Goal: Task Accomplishment & Management: Use online tool/utility

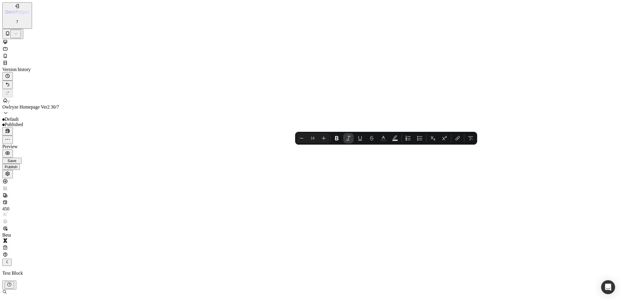
click at [348, 143] on button "Italic" at bounding box center [348, 138] width 10 height 10
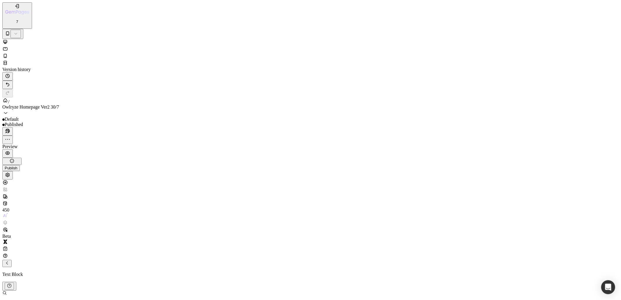
click at [8, 46] on icon at bounding box center [5, 49] width 6 height 6
click at [7, 40] on icon at bounding box center [5, 42] width 4 height 4
click at [594, 15] on div "7 Version history / Owlryze Homepage Ver2 30/7 Default Need republishing Previe…" at bounding box center [310, 90] width 616 height 176
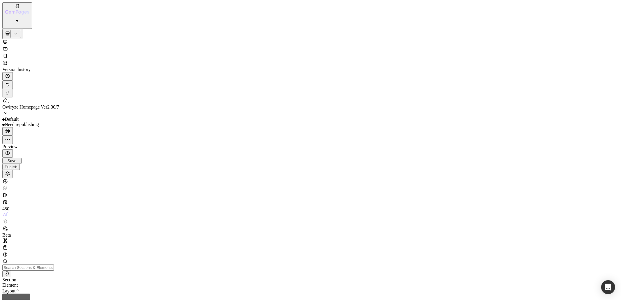
click at [17, 165] on div "Publish" at bounding box center [11, 167] width 13 height 4
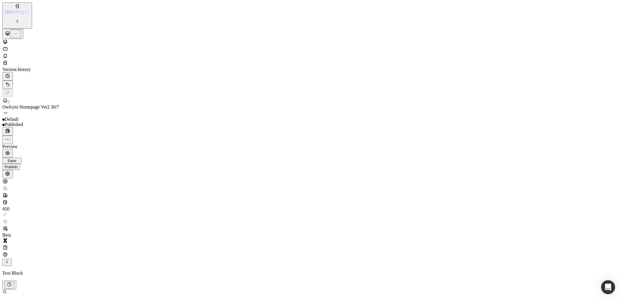
click at [8, 46] on icon at bounding box center [5, 49] width 6 height 6
type input "100%"
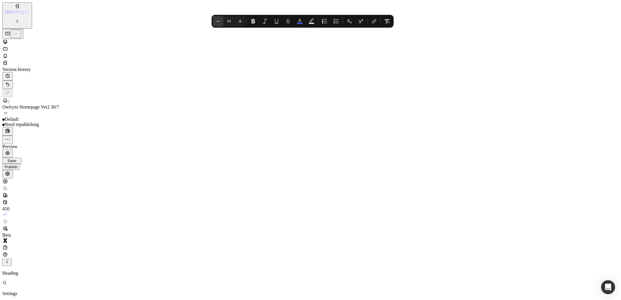
click at [221, 21] on icon "Editor contextual toolbar" at bounding box center [218, 21] width 6 height 6
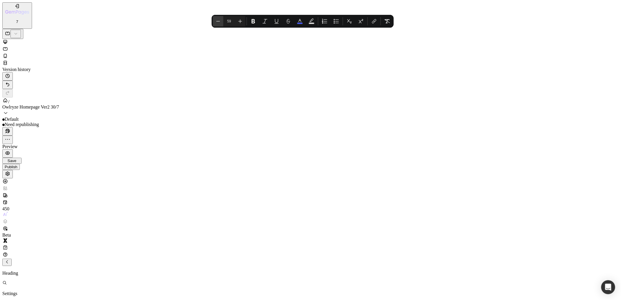
click at [221, 21] on icon "Editor contextual toolbar" at bounding box center [218, 21] width 6 height 6
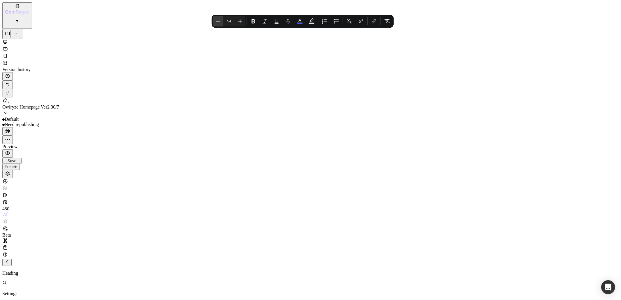
click at [221, 21] on icon "Editor contextual toolbar" at bounding box center [218, 21] width 6 height 6
type input "50"
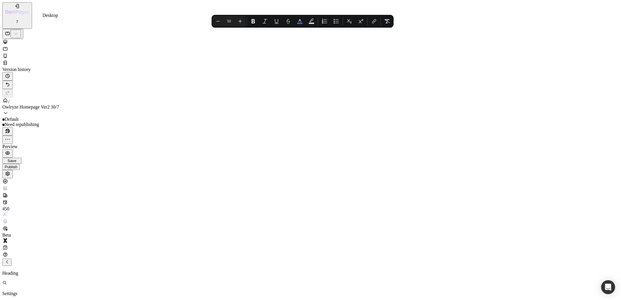
click at [54, 39] on div at bounding box center [310, 42] width 616 height 7
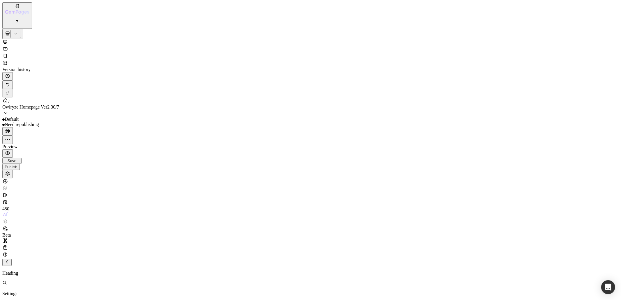
scroll to position [25, 0]
click at [8, 47] on icon at bounding box center [5, 48] width 4 height 3
type input "36"
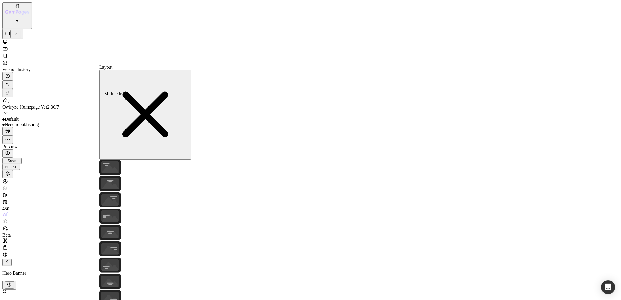
click at [114, 209] on icon at bounding box center [110, 216] width 22 height 15
drag, startPoint x: 110, startPoint y: 90, endPoint x: 138, endPoint y: 123, distance: 43.3
click at [110, 160] on icon at bounding box center [110, 167] width 22 height 15
drag, startPoint x: 141, startPoint y: 179, endPoint x: 151, endPoint y: 179, distance: 10.5
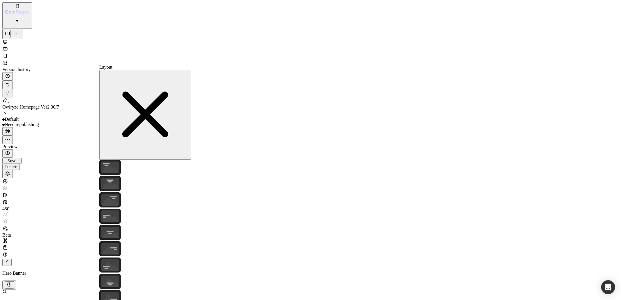
drag, startPoint x: 149, startPoint y: 178, endPoint x: 134, endPoint y: 178, distance: 15.1
drag, startPoint x: 135, startPoint y: 178, endPoint x: 144, endPoint y: 177, distance: 9.5
drag, startPoint x: 191, startPoint y: 54, endPoint x: 129, endPoint y: 38, distance: 63.5
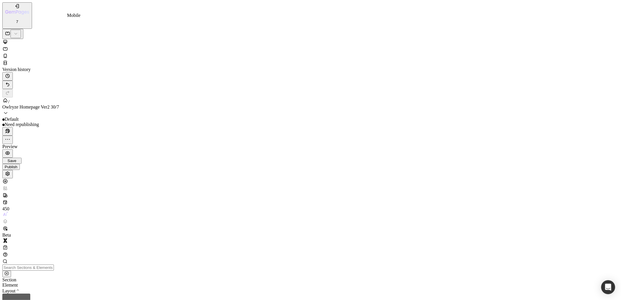
click at [71, 53] on div at bounding box center [310, 56] width 616 height 7
click at [8, 46] on icon at bounding box center [5, 49] width 6 height 6
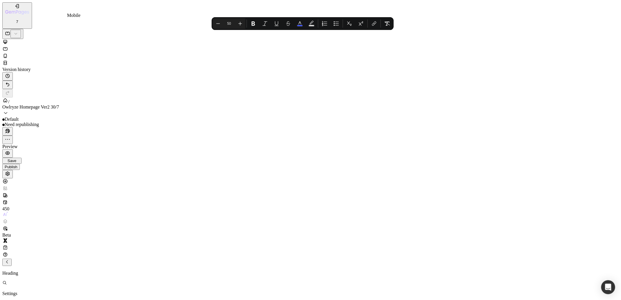
click at [72, 53] on div at bounding box center [310, 56] width 616 height 7
type input "40"
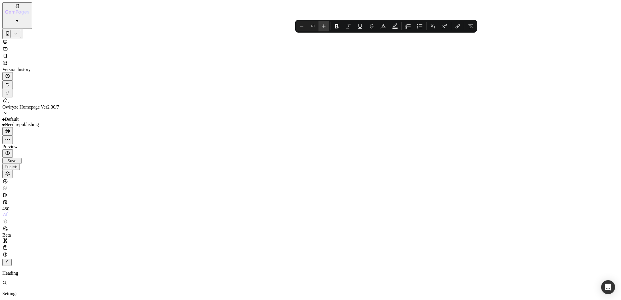
click at [322, 27] on icon "Editor contextual toolbar" at bounding box center [324, 26] width 6 height 6
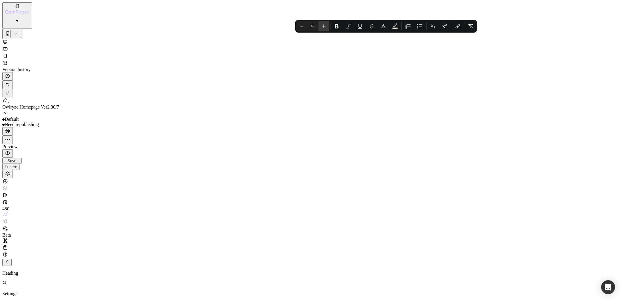
click at [322, 27] on icon "Editor contextual toolbar" at bounding box center [324, 26] width 6 height 6
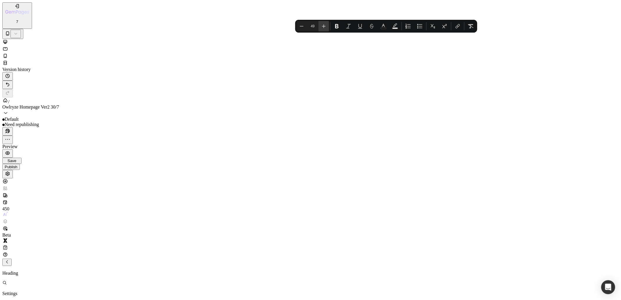
type input "50"
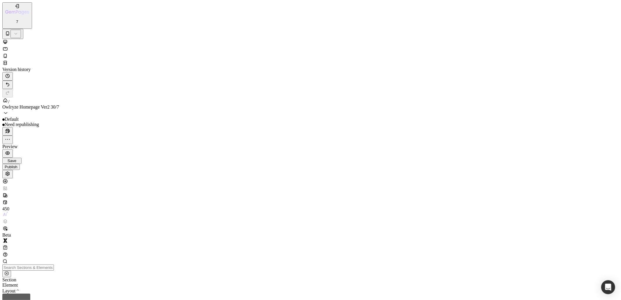
drag, startPoint x: 229, startPoint y: 95, endPoint x: 257, endPoint y: 85, distance: 29.4
click at [8, 47] on icon at bounding box center [5, 48] width 4 height 3
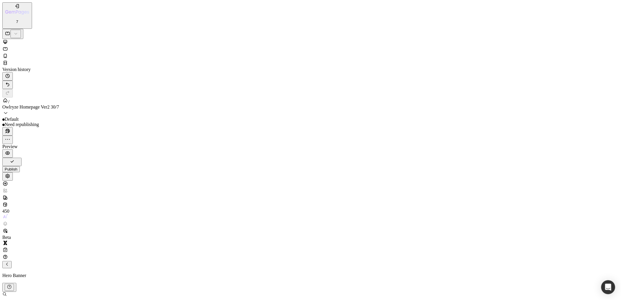
drag, startPoint x: 191, startPoint y: 136, endPoint x: 195, endPoint y: 135, distance: 4.3
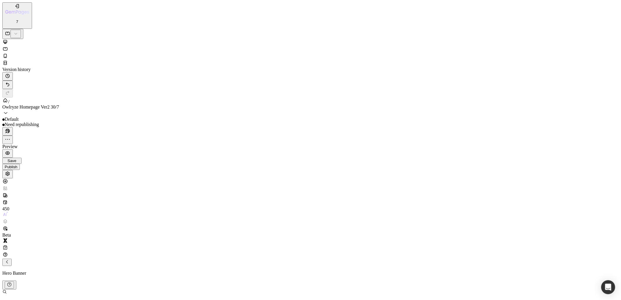
drag, startPoint x: 210, startPoint y: 118, endPoint x: 129, endPoint y: 124, distance: 81.2
drag, startPoint x: 18, startPoint y: 10763, endPoint x: 8, endPoint y: 10761, distance: 9.5
drag, startPoint x: 210, startPoint y: 161, endPoint x: 203, endPoint y: 161, distance: 6.7
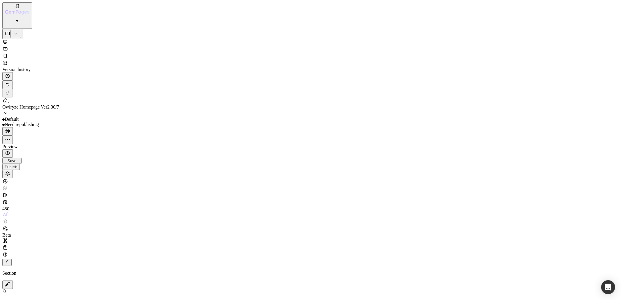
drag, startPoint x: 212, startPoint y: 158, endPoint x: 269, endPoint y: 165, distance: 56.9
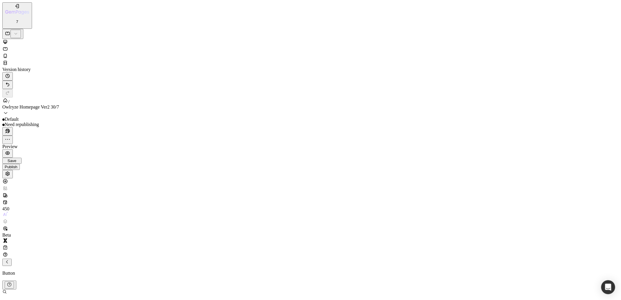
drag, startPoint x: 237, startPoint y: 157, endPoint x: 222, endPoint y: 159, distance: 15.6
type input "18"
type input "100%"
type input "10"
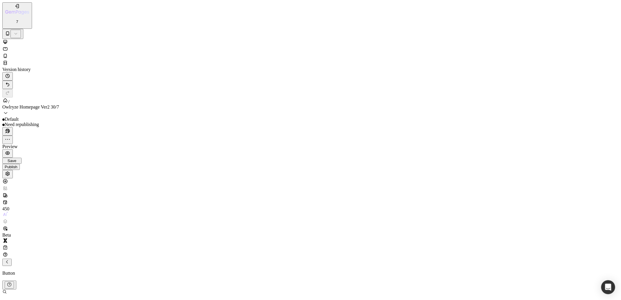
scroll to position [59, 0]
type input "20"
type input "12"
drag, startPoint x: 229, startPoint y: 158, endPoint x: 252, endPoint y: 168, distance: 24.8
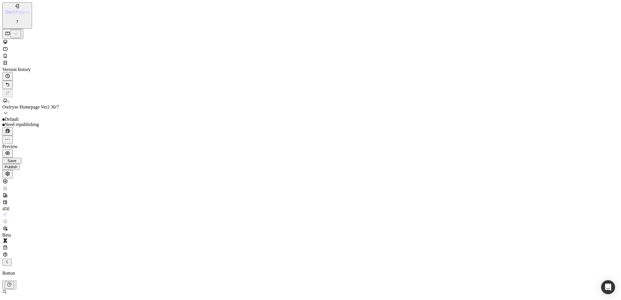
scroll to position [1078, 0]
click at [8, 53] on icon at bounding box center [5, 56] width 6 height 6
type input "18"
type input "100%"
type input "10"
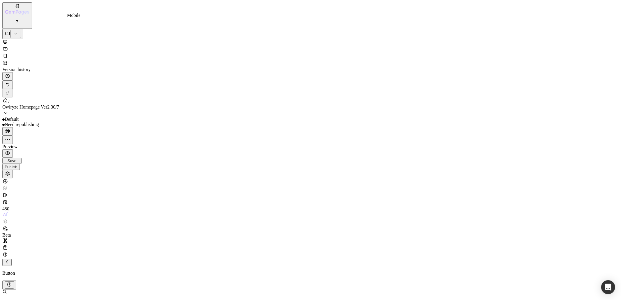
type input "10"
click at [63, 39] on div at bounding box center [310, 53] width 616 height 28
click at [8, 46] on icon at bounding box center [5, 49] width 6 height 6
type input "20"
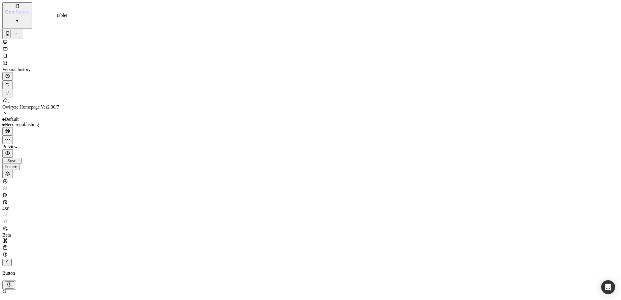
type input "12"
click at [45, 29] on div at bounding box center [310, 48] width 616 height 38
click at [47, 39] on div at bounding box center [310, 53] width 616 height 28
click at [8, 39] on icon at bounding box center [5, 42] width 6 height 6
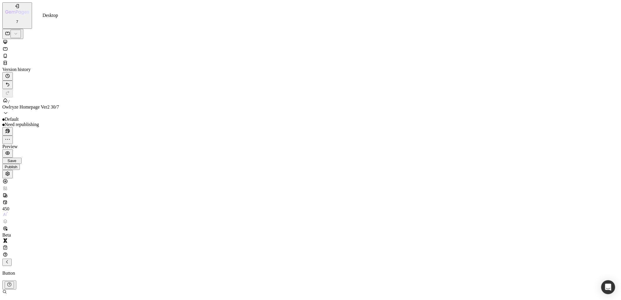
type input "300%"
click at [80, 39] on div at bounding box center [310, 53] width 616 height 28
click at [8, 53] on icon at bounding box center [5, 56] width 6 height 6
type input "18"
type input "100%"
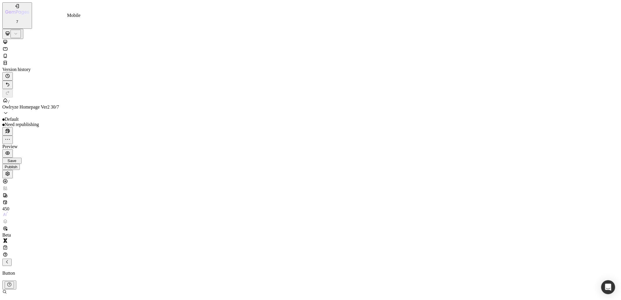
type input "10"
type input "130%"
click at [20, 164] on button "Publish" at bounding box center [10, 167] width 17 height 6
click at [57, 39] on div "Tablet" at bounding box center [310, 53] width 616 height 28
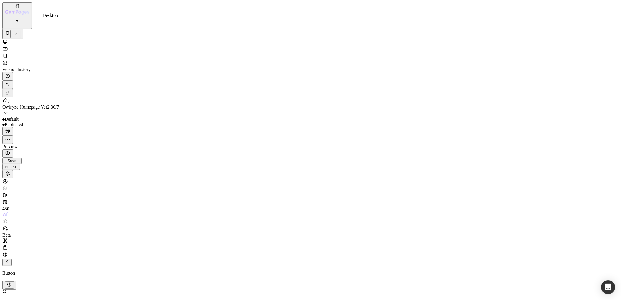
click at [55, 39] on div at bounding box center [310, 42] width 616 height 7
type input "20"
type input "12"
type input "300%"
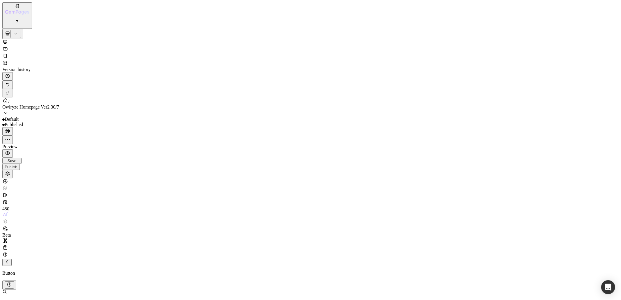
scroll to position [675, 0]
drag, startPoint x: 201, startPoint y: 6324, endPoint x: 201, endPoint y: 6333, distance: 8.8
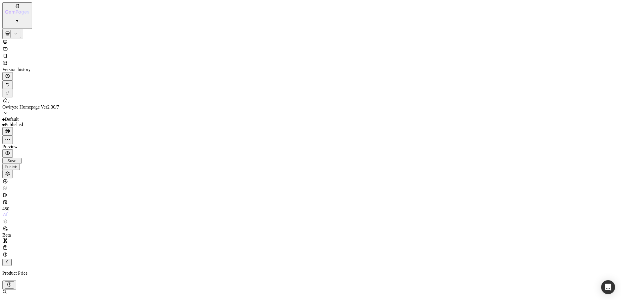
scroll to position [659, 0]
drag, startPoint x: 179, startPoint y: 6234, endPoint x: 203, endPoint y: 6245, distance: 26.2
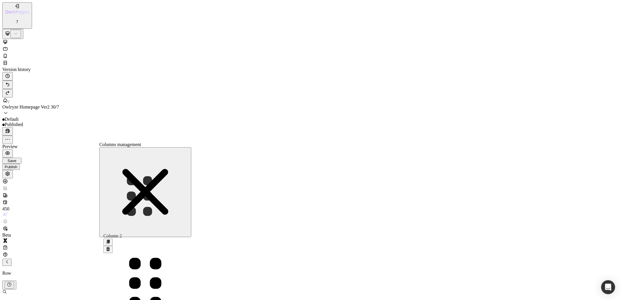
drag, startPoint x: 111, startPoint y: 175, endPoint x: 111, endPoint y: 166, distance: 9.0
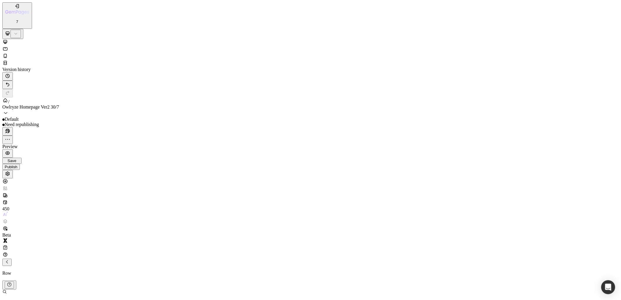
click at [31, 300] on div "Advanced" at bounding box center [16, 303] width 29 height 5
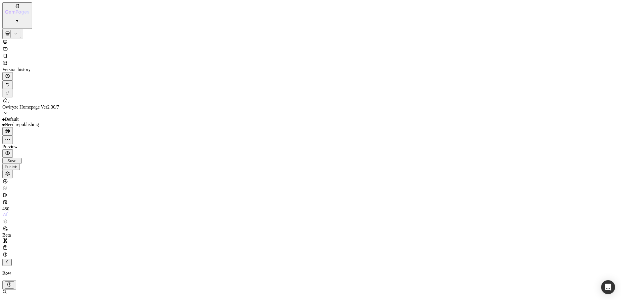
scroll to position [600, 0]
type input "1"
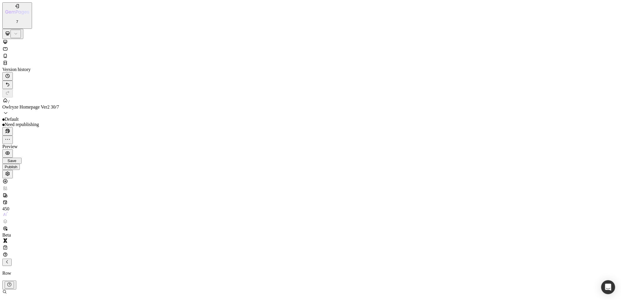
click at [8, 53] on icon at bounding box center [5, 56] width 6 height 6
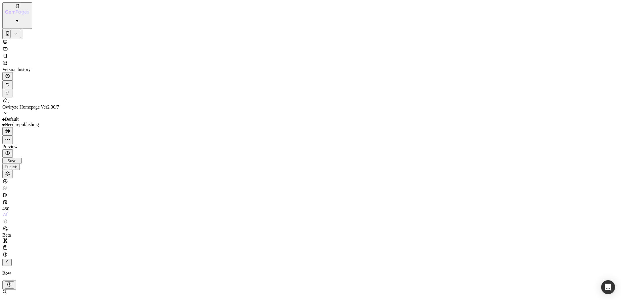
click at [31, 300] on div "Settings" at bounding box center [16, 302] width 29 height 5
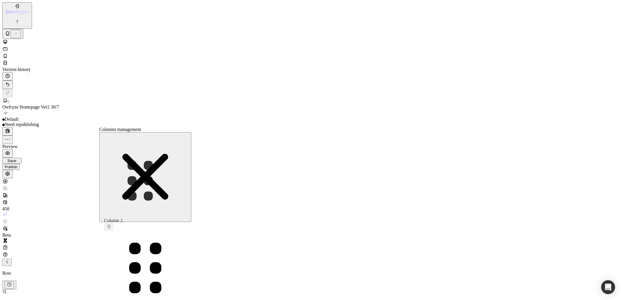
drag, startPoint x: 115, startPoint y: 164, endPoint x: 115, endPoint y: 150, distance: 14.8
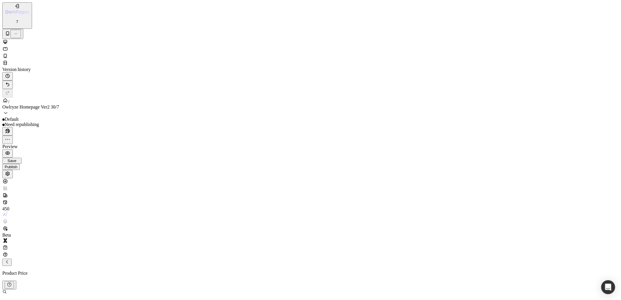
type input "16"
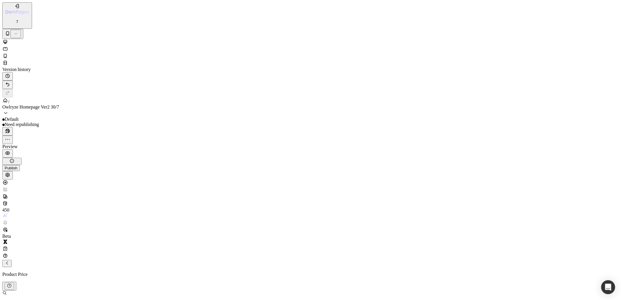
type input "16"
click at [8, 47] on icon at bounding box center [5, 48] width 4 height 3
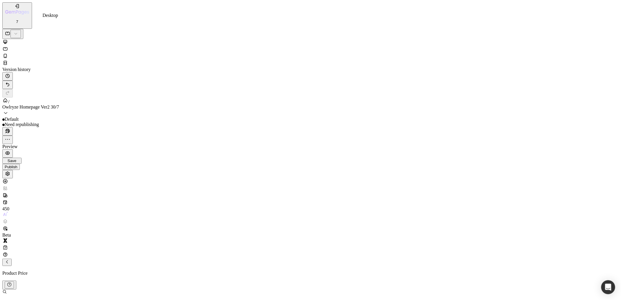
click at [55, 39] on div at bounding box center [310, 42] width 616 height 7
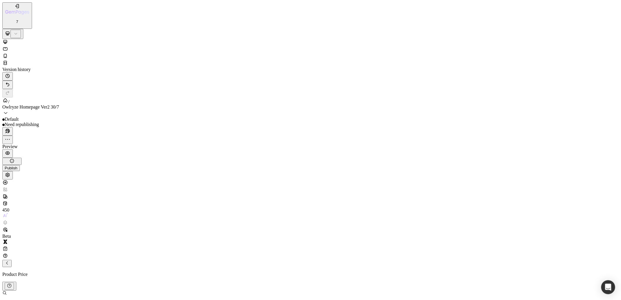
drag, startPoint x: 60, startPoint y: 140, endPoint x: 64, endPoint y: 140, distance: 4.1
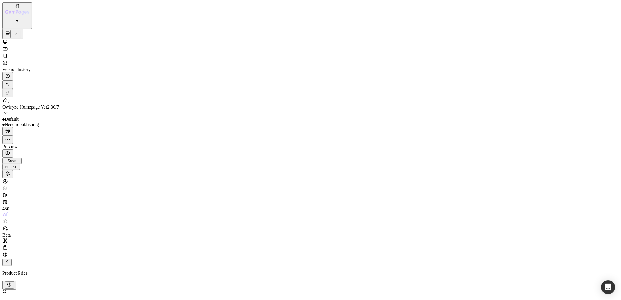
type input "18"
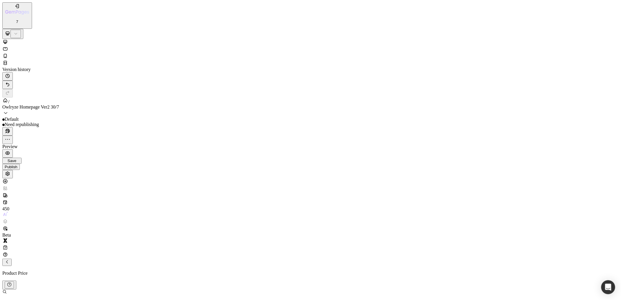
click at [17, 167] on div "Publish" at bounding box center [11, 169] width 13 height 4
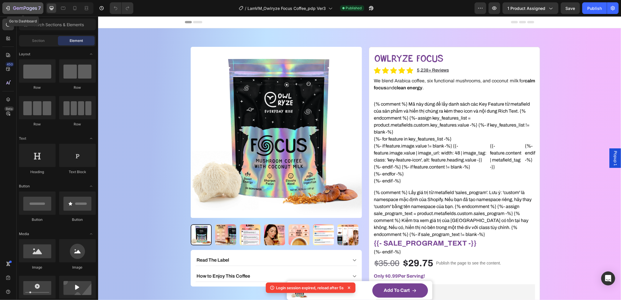
click at [25, 10] on icon "button" at bounding box center [25, 8] width 24 height 5
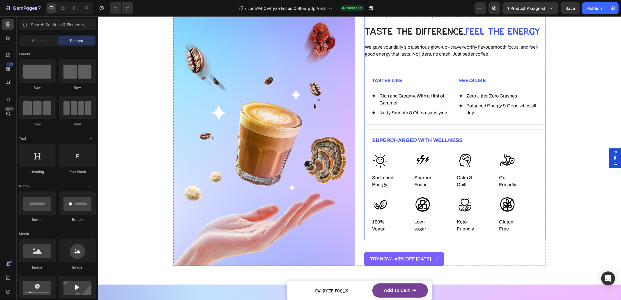
scroll to position [407, 0]
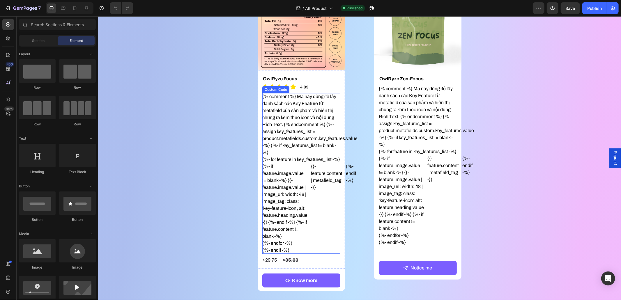
scroll to position [96, 0]
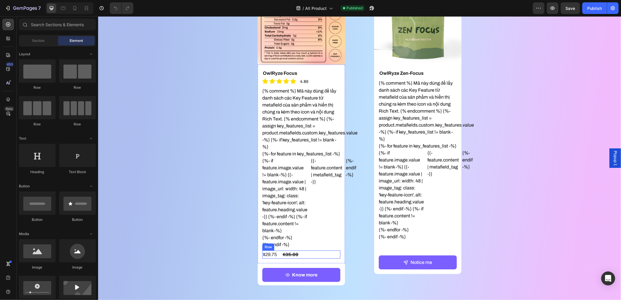
click at [299, 256] on div "$29.75 Product Price Product Price $35.00 Product Price Product Price Row" at bounding box center [301, 254] width 78 height 8
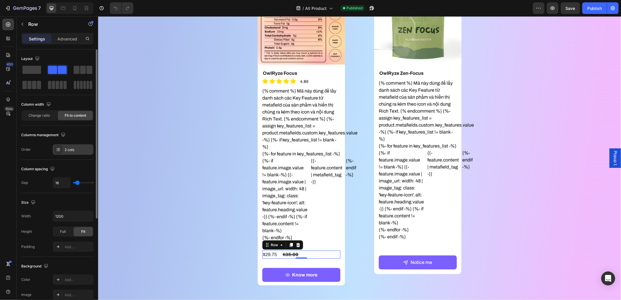
click at [60, 150] on icon at bounding box center [58, 149] width 5 height 5
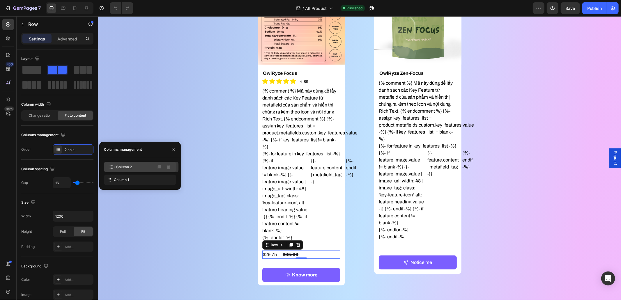
drag, startPoint x: 113, startPoint y: 182, endPoint x: 115, endPoint y: 169, distance: 13.3
click at [266, 254] on div "$35.00" at bounding box center [270, 254] width 17 height 8
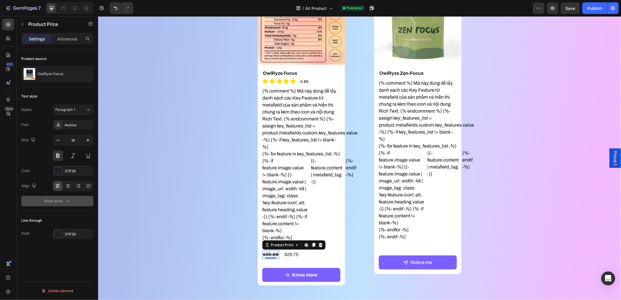
click at [61, 204] on button "Show more" at bounding box center [57, 201] width 72 height 10
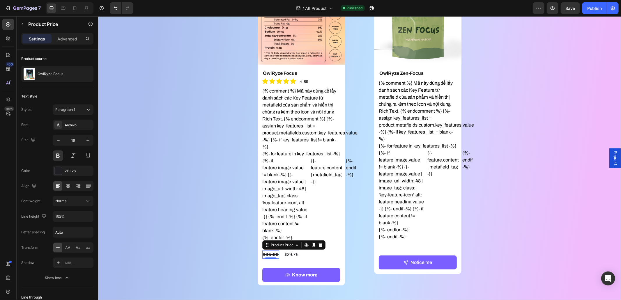
click at [58, 161] on div "Font Archivo Size 16 Color 211F26 Align Font weight Normal Line height 150% Let…" at bounding box center [57, 202] width 72 height 164
click at [58, 159] on button at bounding box center [58, 155] width 10 height 10
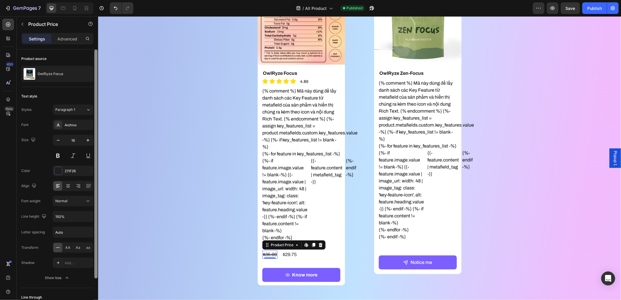
click at [94, 144] on div at bounding box center [96, 182] width 4 height 267
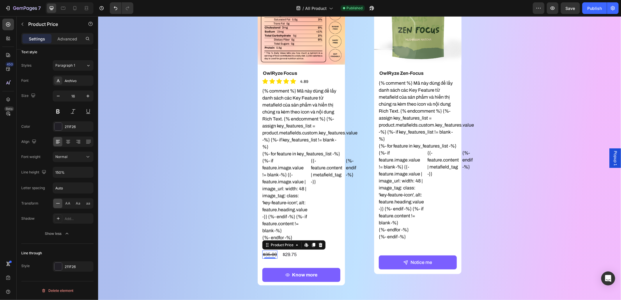
click at [265, 251] on div "$35.00" at bounding box center [269, 254] width 15 height 8
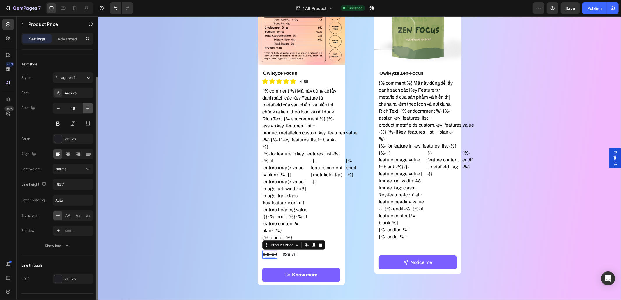
click at [88, 110] on icon "button" at bounding box center [88, 108] width 6 height 6
type input "18"
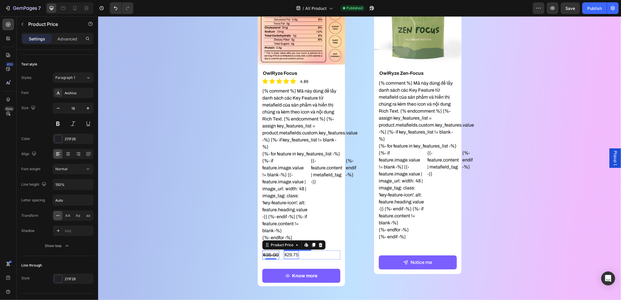
click at [290, 256] on div "$29.75" at bounding box center [290, 255] width 15 height 8
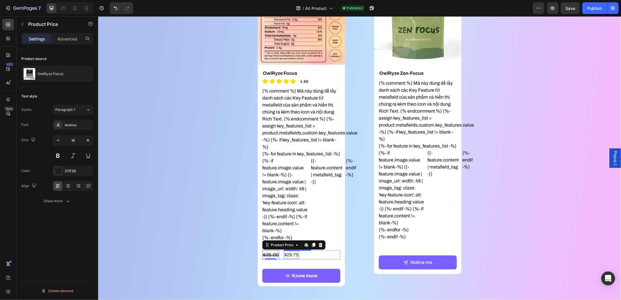
scroll to position [0, 0]
click at [91, 141] on icon "button" at bounding box center [88, 140] width 6 height 6
type input "18"
click at [61, 157] on button at bounding box center [58, 155] width 10 height 10
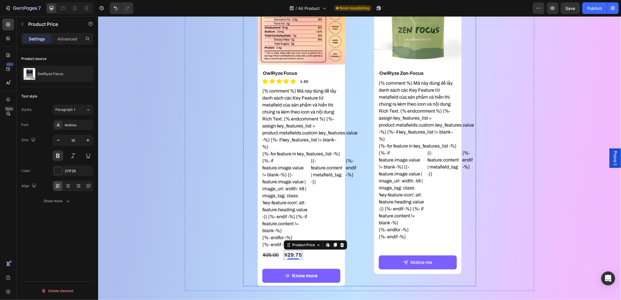
click at [352, 244] on div "15% OFF with First Order Product Badge Product Images OwlRyze Focus Product Tit…" at bounding box center [301, 131] width 116 height 309
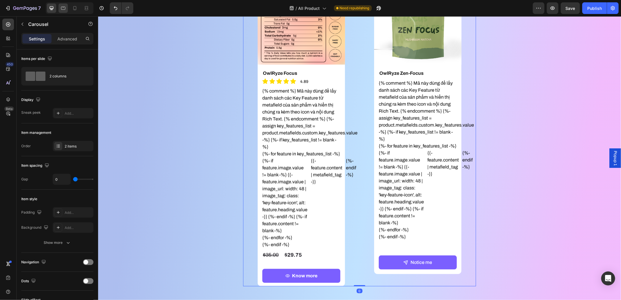
click at [58, 7] on div at bounding box center [62, 7] width 9 height 9
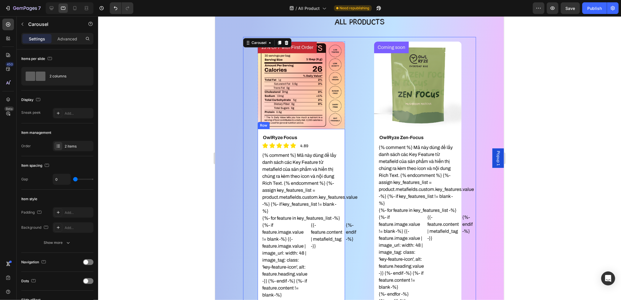
scroll to position [211, 0]
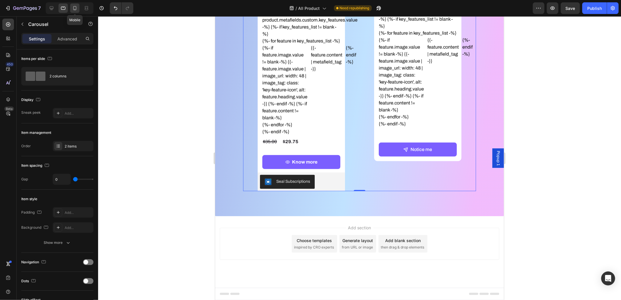
click at [77, 13] on div at bounding box center [74, 7] width 9 height 9
type input "8"
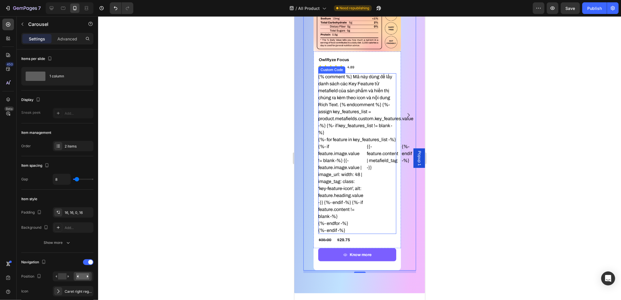
scroll to position [143, 0]
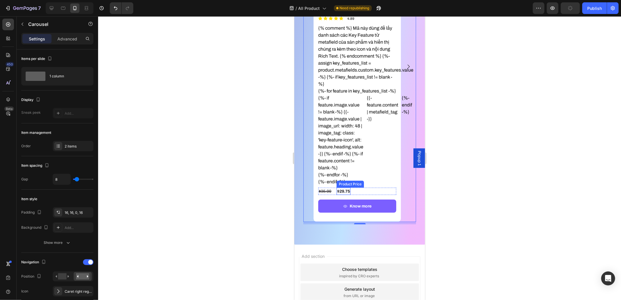
click at [342, 190] on div "$29.75" at bounding box center [343, 190] width 14 height 7
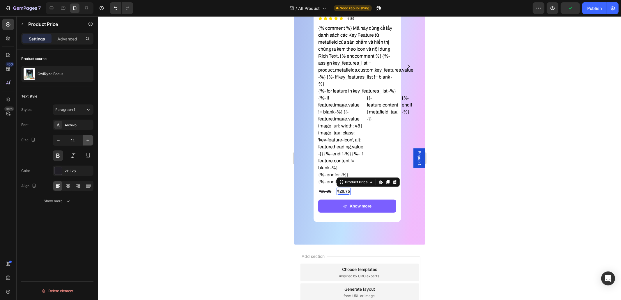
click at [89, 140] on icon "button" at bounding box center [88, 140] width 6 height 6
type input "16"
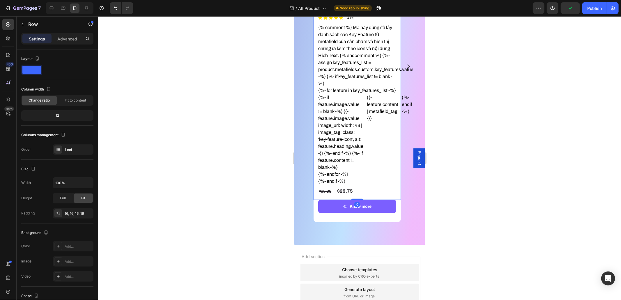
click at [315, 190] on div "OwlRyze Focus Product Title Icon Icon Icon Icon Icon Icon List 4.89 Text Block …" at bounding box center [356, 101] width 87 height 198
click at [323, 190] on div "$35.00" at bounding box center [325, 190] width 14 height 7
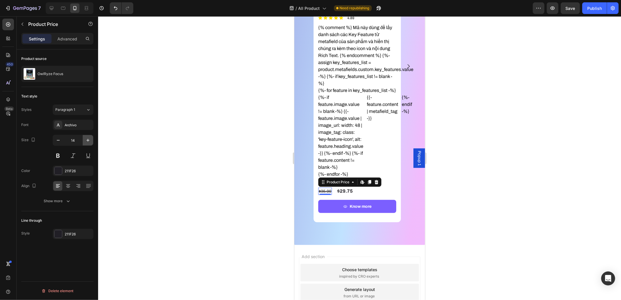
click at [91, 138] on button "button" at bounding box center [88, 140] width 10 height 10
type input "16"
click at [473, 203] on div at bounding box center [359, 158] width 523 height 284
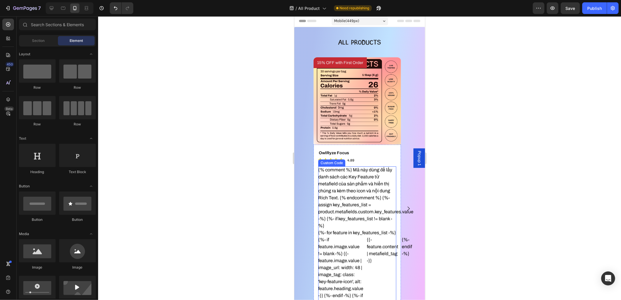
scroll to position [0, 0]
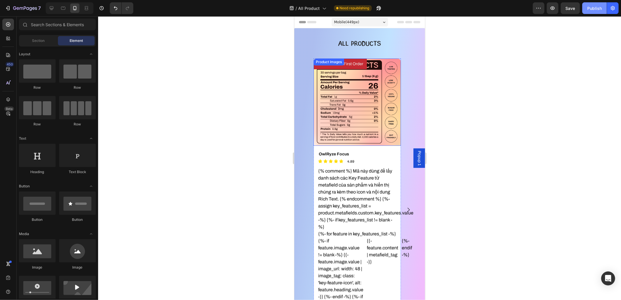
click at [590, 9] on div "Publish" at bounding box center [594, 8] width 15 height 6
click at [26, 9] on icon "button" at bounding box center [25, 8] width 24 height 5
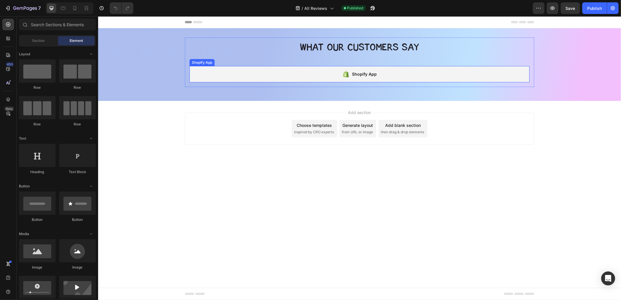
click at [291, 72] on div "Shopify App" at bounding box center [359, 74] width 340 height 16
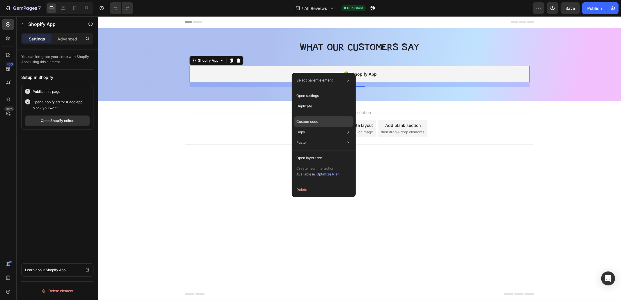
click at [324, 137] on div "Custom code" at bounding box center [323, 142] width 59 height 10
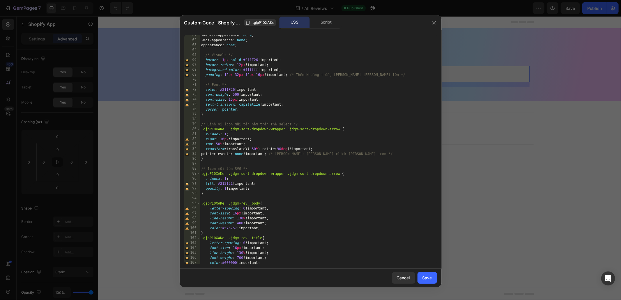
scroll to position [503, 0]
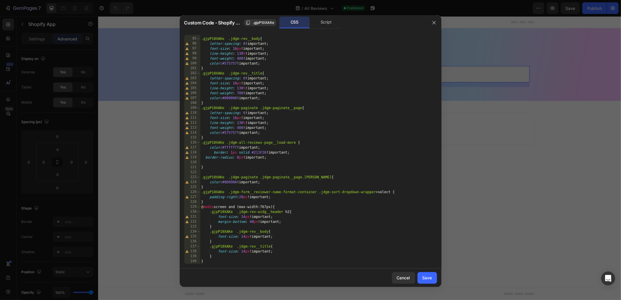
type textarea "}"
click at [250, 261] on div ".gjpP10XAKe .jdgm-rev__body { letter-spacing : 0 !important ; font-size : 16 px…" at bounding box center [316, 150] width 232 height 239
click at [236, 170] on div ".gjpP10XAKe .jdgm-rev__body { letter-spacing : 0 !important ; font-size : 16 px…" at bounding box center [316, 150] width 232 height 239
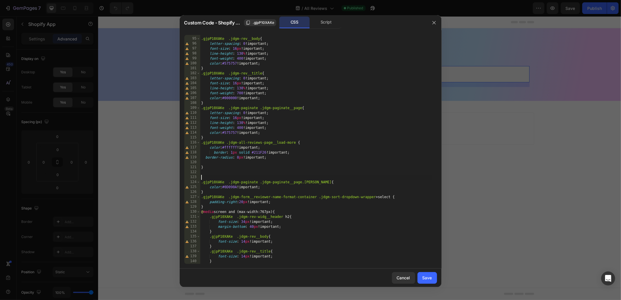
paste textarea "/* --- Kết [PERSON_NAME] mã [PERSON_NAME] --- */"
type textarea "/* --- Kết [PERSON_NAME] mã [PERSON_NAME] --- */"
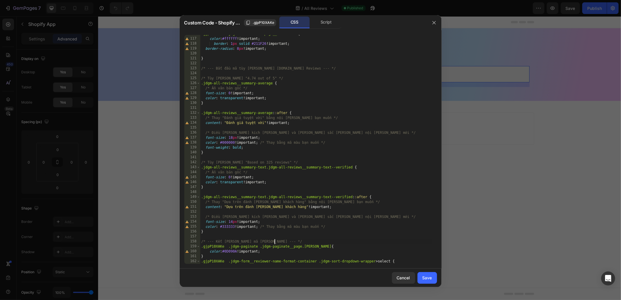
scroll to position [612, 0]
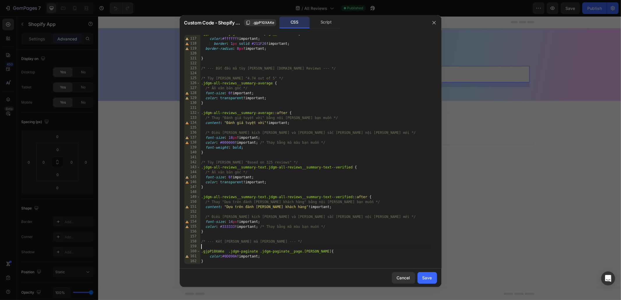
click at [242, 124] on div ".gjpP10XAKe .jdgm-all-reviews-page__load-more { color : #ffffff !important ; bo…" at bounding box center [316, 150] width 232 height 239
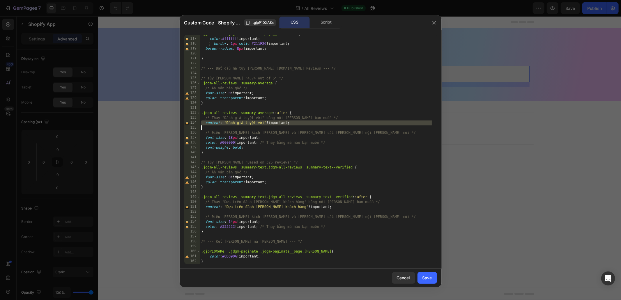
click at [233, 124] on div ".gjpP10XAKe .jdgm-all-reviews-page__load-more { color : #ffffff !important ; bo…" at bounding box center [316, 150] width 232 height 239
type textarea "content: "Đánh giá tuyệt vời" !important;"
drag, startPoint x: 226, startPoint y: 123, endPoint x: 263, endPoint y: 123, distance: 37.0
click at [263, 123] on div ".gjpP10XAKe .jdgm-all-reviews-page__load-more { color : #ffffff !important ; bo…" at bounding box center [316, 150] width 232 height 239
click at [248, 124] on div ".gjpP10XAKe .jdgm-all-reviews-page__load-more { color : #ffffff !important ; bo…" at bounding box center [316, 150] width 232 height 239
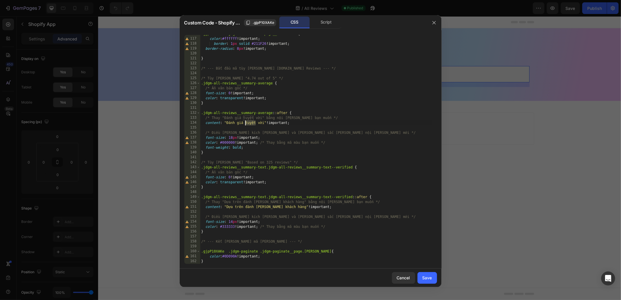
click at [248, 124] on div ".gjpP10XAKe .jdgm-all-reviews-page__load-more { color : #ffffff !important ; bo…" at bounding box center [316, 150] width 232 height 239
click at [425, 278] on div "Save" at bounding box center [427, 278] width 10 height 6
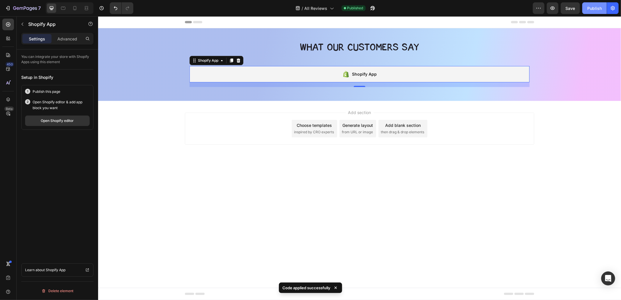
click at [593, 10] on div "Publish" at bounding box center [594, 8] width 15 height 6
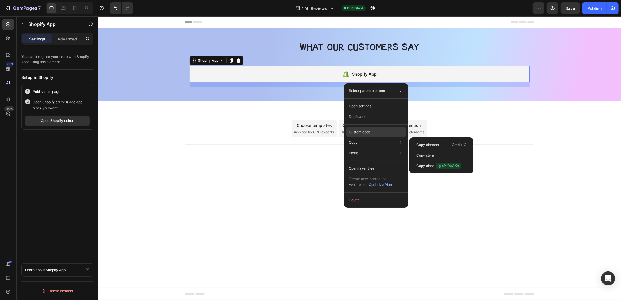
click at [370, 148] on div "Custom code" at bounding box center [375, 153] width 59 height 10
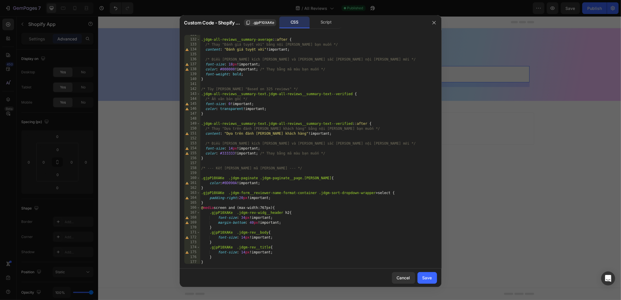
scroll to position [654, 0]
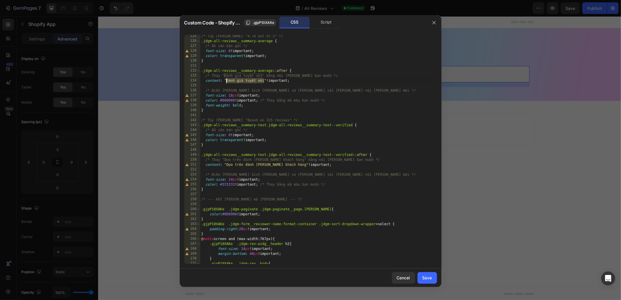
drag, startPoint x: 264, startPoint y: 80, endPoint x: 227, endPoint y: 81, distance: 37.5
click at [227, 81] on div "/* Tùy [PERSON_NAME] "4.74 out of 5" */ .jdgm-all-reviews__summary-average { /*…" at bounding box center [316, 153] width 232 height 239
paste textarea "4.74 out of 5"
click at [235, 81] on div "/* Tùy [PERSON_NAME] "4.74 out of 5" */ .jdgm-all-reviews__summary-average { /*…" at bounding box center [316, 153] width 232 height 239
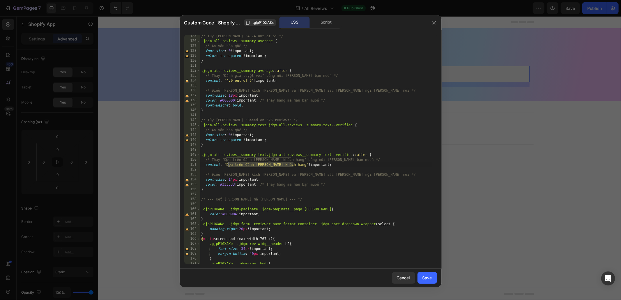
drag, startPoint x: 288, startPoint y: 165, endPoint x: 228, endPoint y: 166, distance: 60.0
click at [228, 166] on div "/* Tùy [PERSON_NAME] "4.74 out of 5" */ .jdgm-all-reviews__summary-average { /*…" at bounding box center [316, 153] width 232 height 239
click at [270, 165] on div "/* Tùy [PERSON_NAME] "4.74 out of 5" */ .jdgm-all-reviews__summary-average { /*…" at bounding box center [316, 153] width 232 height 239
drag, startPoint x: 293, startPoint y: 164, endPoint x: 228, endPoint y: 166, distance: 65.8
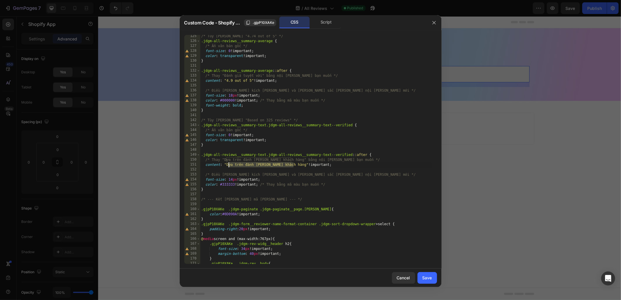
click at [228, 166] on div "/* Tùy [PERSON_NAME] "4.74 out of 5" */ .jdgm-all-reviews__summary-average { /*…" at bounding box center [316, 153] width 232 height 239
type textarea "reviews"
click at [345, 196] on div "/* Tùy [PERSON_NAME] "4.74 out of 5" */ .jdgm-all-reviews__summary-average { /*…" at bounding box center [316, 153] width 232 height 239
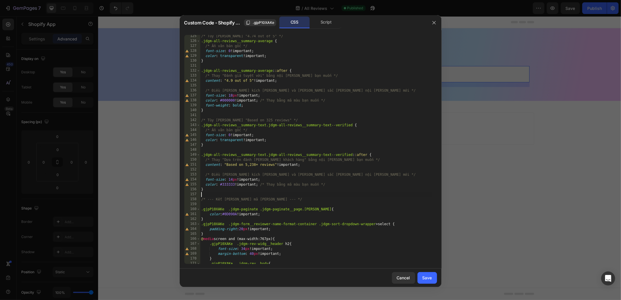
click at [277, 166] on div "/* Tùy [PERSON_NAME] "4.74 out of 5" */ .jdgm-all-reviews__summary-average { /*…" at bounding box center [316, 153] width 232 height 239
type textarea "content: "Based on 5,238+ reviews" !important;"
click at [431, 275] on div "Save" at bounding box center [427, 278] width 10 height 6
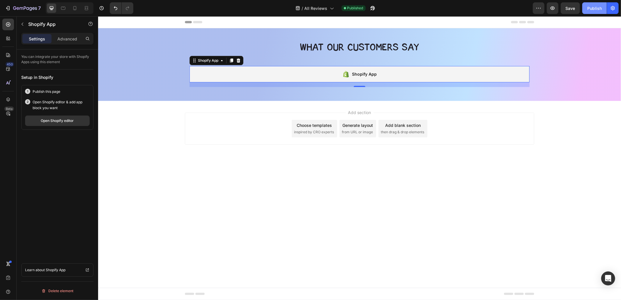
click at [592, 8] on div "Publish" at bounding box center [594, 8] width 15 height 6
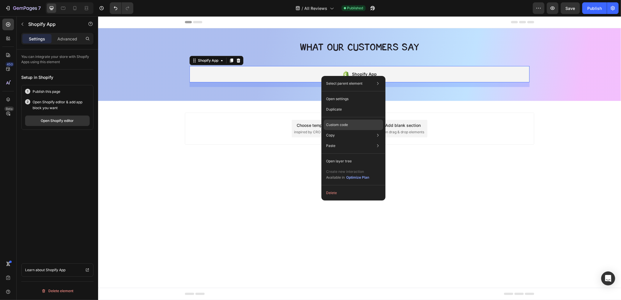
click at [340, 126] on p "Custom code" at bounding box center [337, 124] width 22 height 5
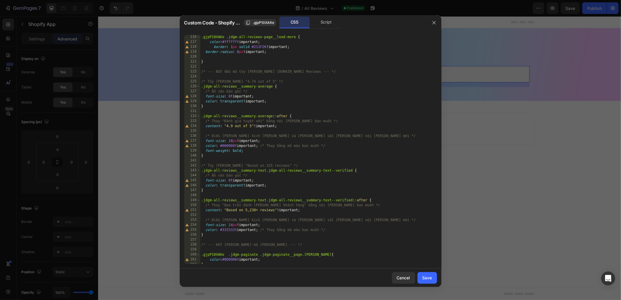
scroll to position [611, 0]
click at [233, 139] on div ".gjpP10XAKe .jdgm-all-reviews-page__load-more { color : #ffffff !important ; bo…" at bounding box center [316, 151] width 232 height 239
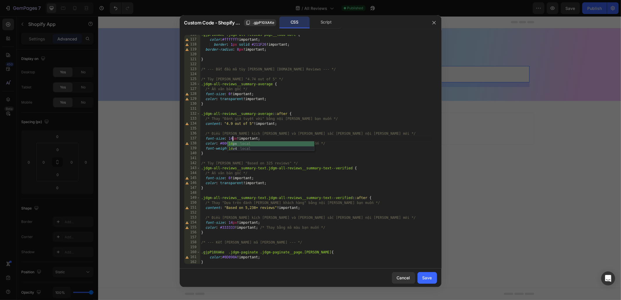
click at [269, 183] on div ".gjpP10XAKe .jdgm-all-reviews-page__load-more { color : #ffffff !important ; bo…" at bounding box center [316, 151] width 232 height 239
drag, startPoint x: 250, startPoint y: 151, endPoint x: 205, endPoint y: 148, distance: 44.6
click at [205, 148] on div ".gjpP10XAKe .jdgm-all-reviews-page__load-more { color : #ffffff !important ; bo…" at bounding box center [316, 151] width 232 height 239
type textarea "font-weight: bold;"
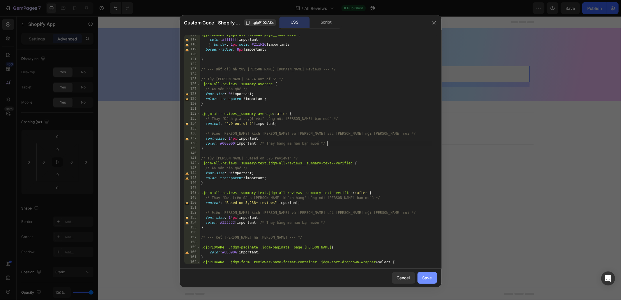
type textarea "color: #000000 !important; /* Thay bằng mã màu bạn muốn */"
click at [426, 278] on div "Save" at bounding box center [427, 278] width 10 height 6
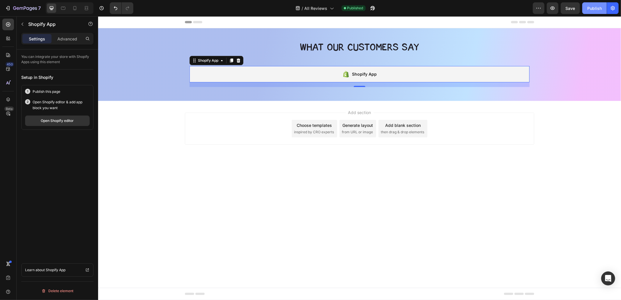
click at [595, 10] on div "Publish" at bounding box center [594, 8] width 15 height 6
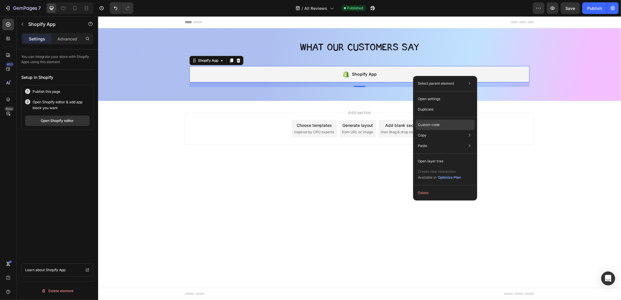
click at [432, 141] on div "Custom code" at bounding box center [444, 146] width 59 height 10
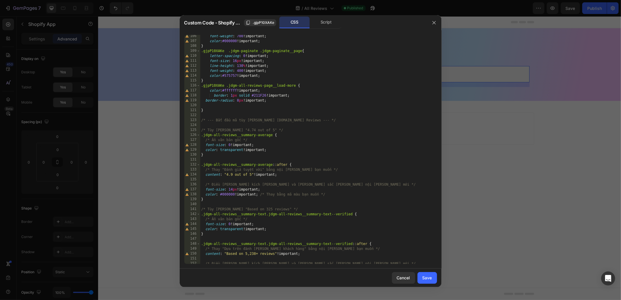
scroll to position [681, 0]
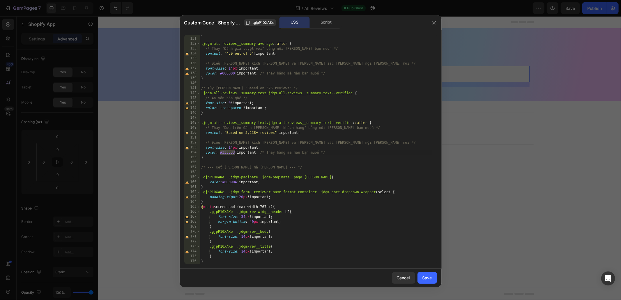
drag, startPoint x: 220, startPoint y: 154, endPoint x: 236, endPoint y: 152, distance: 16.1
click at [235, 153] on div "} .jdgm-all-reviews__summary-average : :after { /* Thay "Đánh giá tuyệt vời" bằ…" at bounding box center [316, 150] width 232 height 239
drag, startPoint x: 235, startPoint y: 74, endPoint x: 220, endPoint y: 75, distance: 15.7
click at [220, 75] on div "} .jdgm-all-reviews__summary-average : :after { /* Thay "Đánh giá tuyệt vời" bằ…" at bounding box center [316, 150] width 232 height 239
paste textarea "333333"
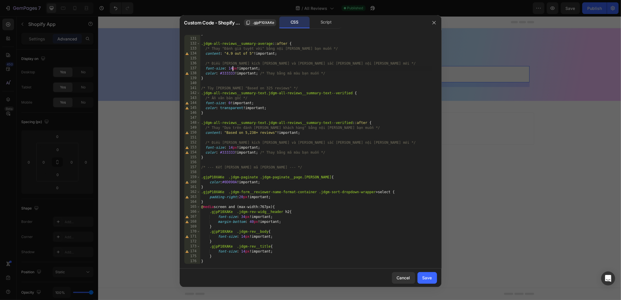
click at [232, 68] on div "} .jdgm-all-reviews__summary-average : :after { /* Thay "Đánh giá tuyệt vời" bằ…" at bounding box center [316, 150] width 232 height 239
click at [332, 129] on div "} .jdgm-all-reviews__summary-average : :after { /* Thay "Đánh giá tuyệt vời" bằ…" at bounding box center [316, 150] width 232 height 239
type textarea "/* Thay "Dựa trên đánh [PERSON_NAME] khách hàng" bằng nội [PERSON_NAME] bạn muố…"
drag, startPoint x: 331, startPoint y: 259, endPoint x: 429, endPoint y: 276, distance: 99.5
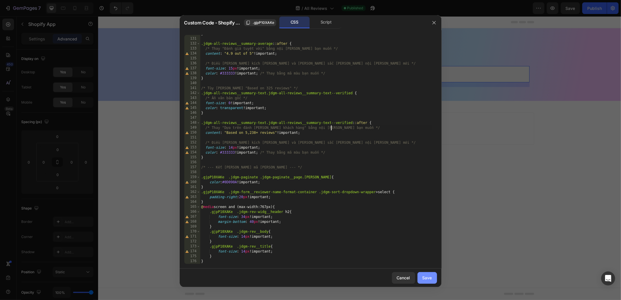
click at [429, 276] on div "Save" at bounding box center [427, 278] width 10 height 6
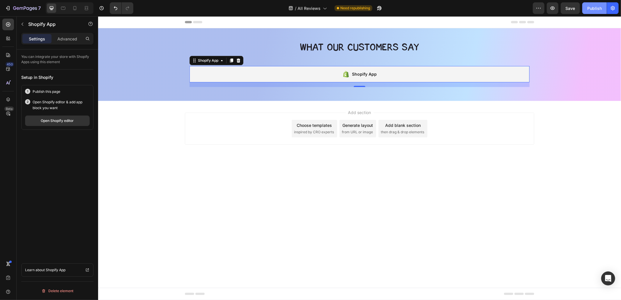
click at [593, 10] on div "Publish" at bounding box center [594, 8] width 15 height 6
